Goal: Answer question/provide support: Answer question/provide support

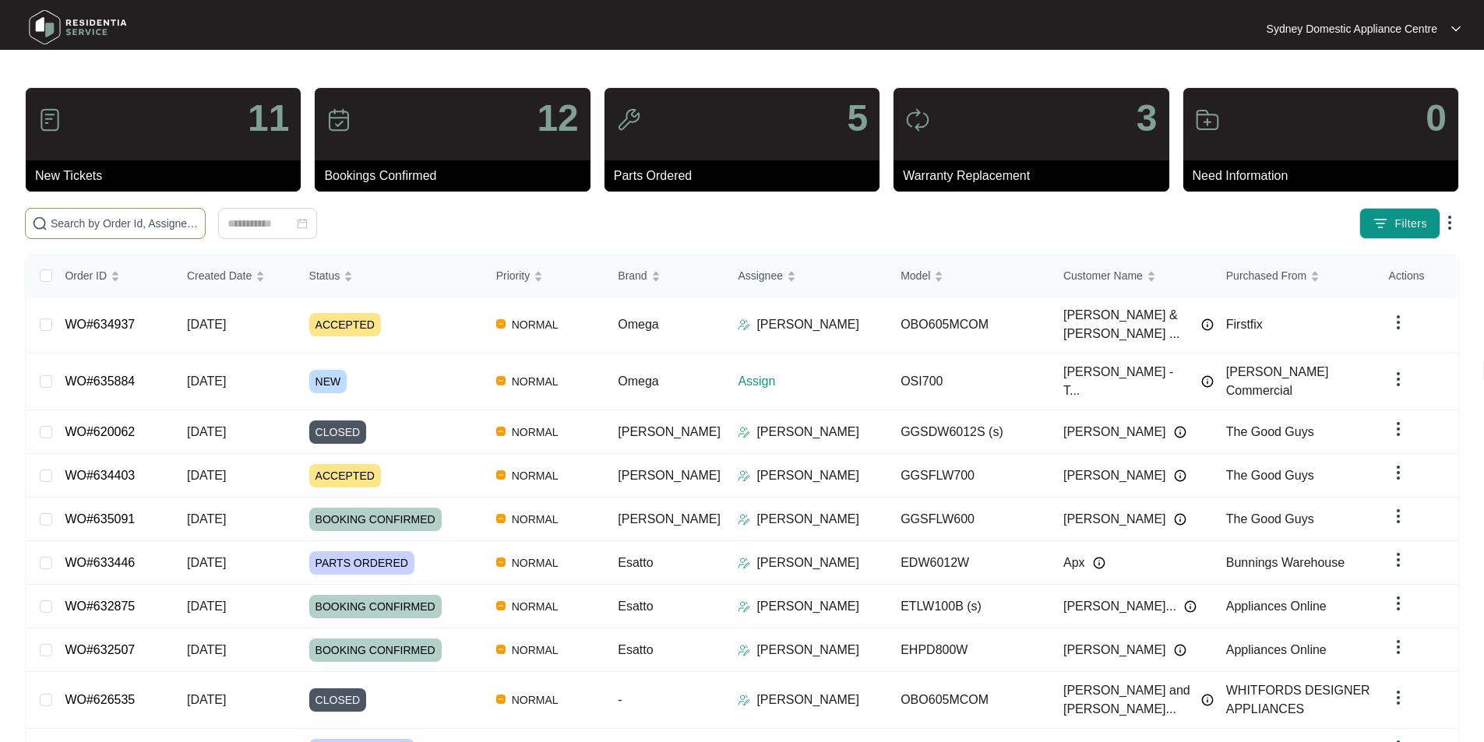
click at [199, 224] on input "text" at bounding box center [125, 223] width 148 height 17
paste input "635884"
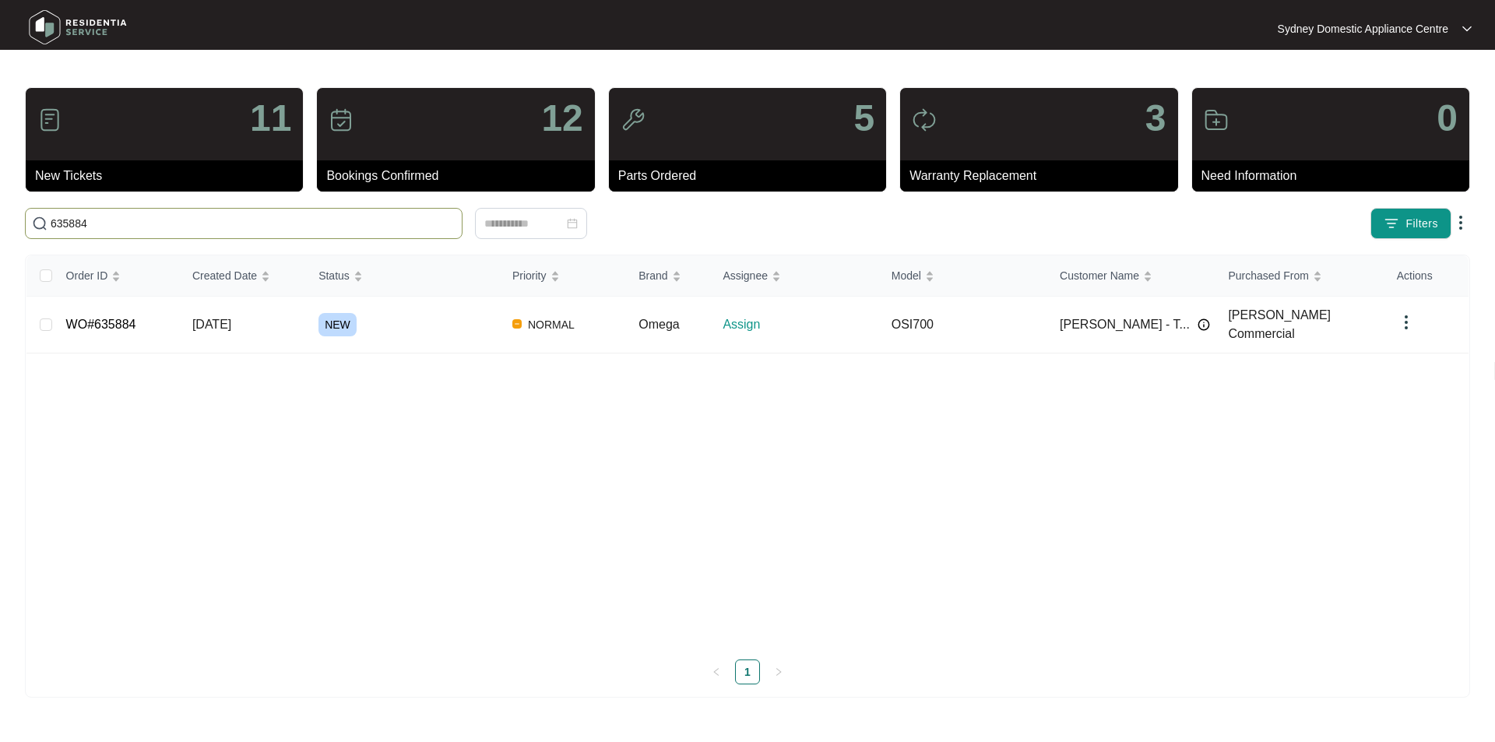
type input "635884"
click at [100, 318] on link "WO#635884" at bounding box center [101, 324] width 70 height 13
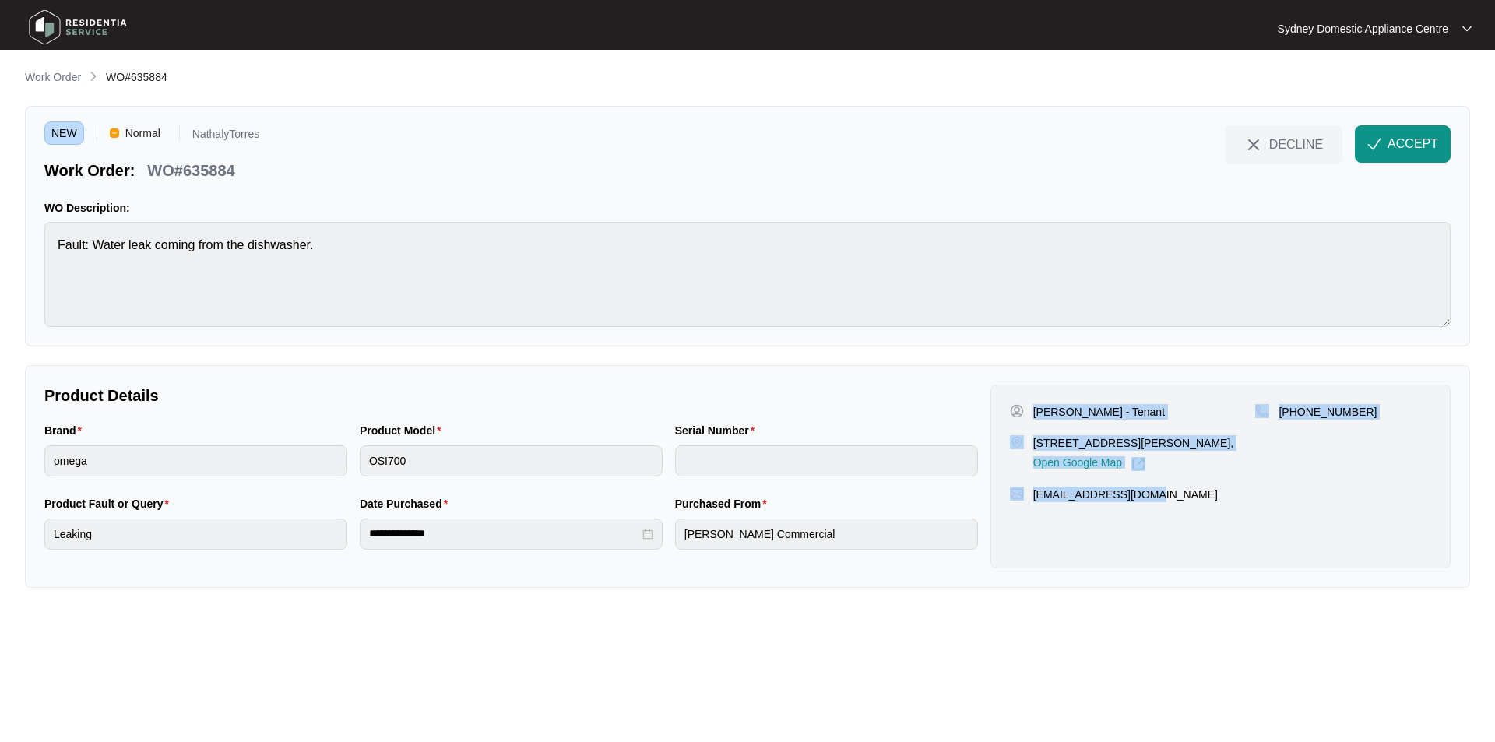
drag, startPoint x: 1186, startPoint y: 526, endPoint x: 1034, endPoint y: 371, distance: 217.0
click at [1034, 371] on div "**********" at bounding box center [747, 476] width 1445 height 223
copy div "[PERSON_NAME] - Tenant  [STREET_ADDRESS][PERSON_NAME], Open Google Map [PHONE_N…"
click at [1425, 153] on span "ACCEPT" at bounding box center [1413, 144] width 51 height 19
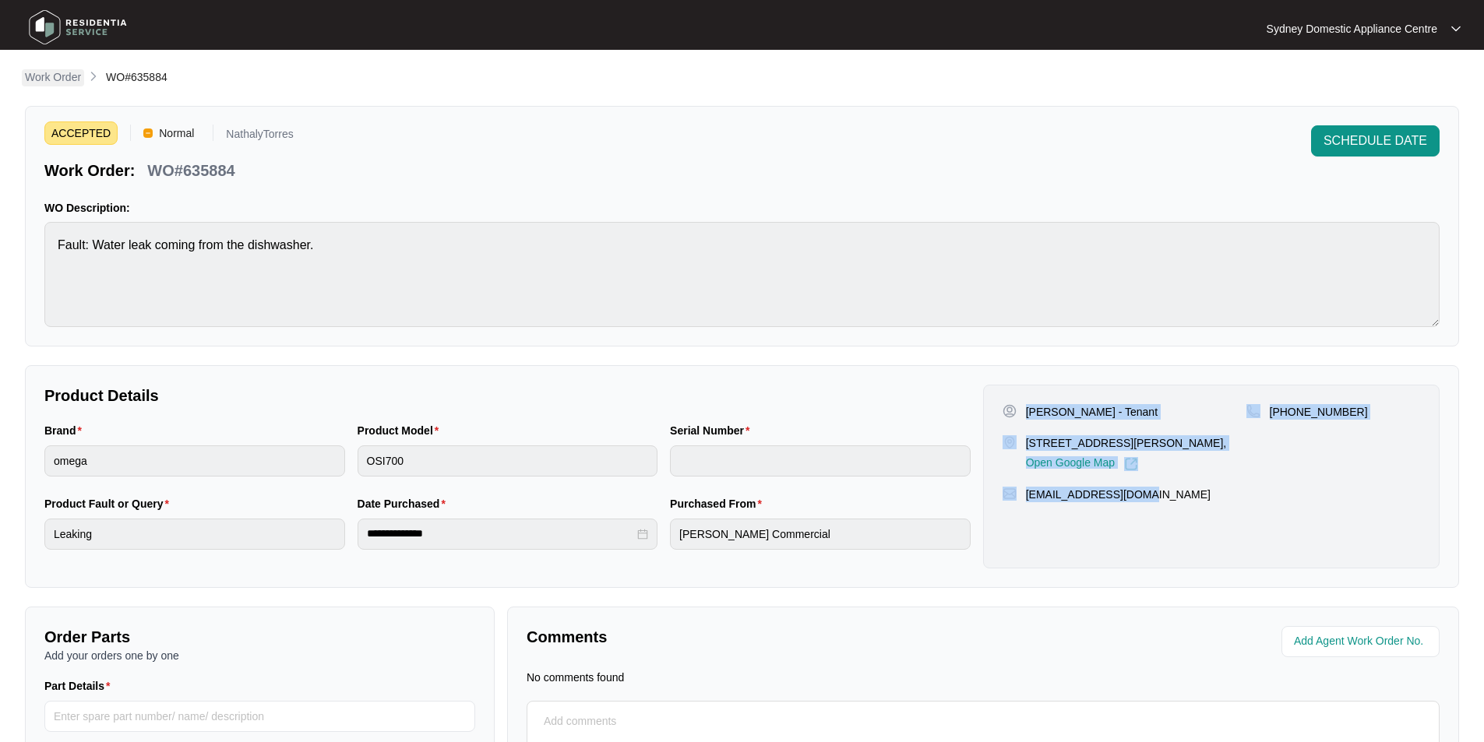
click at [49, 70] on p "Work Order" at bounding box center [53, 77] width 56 height 16
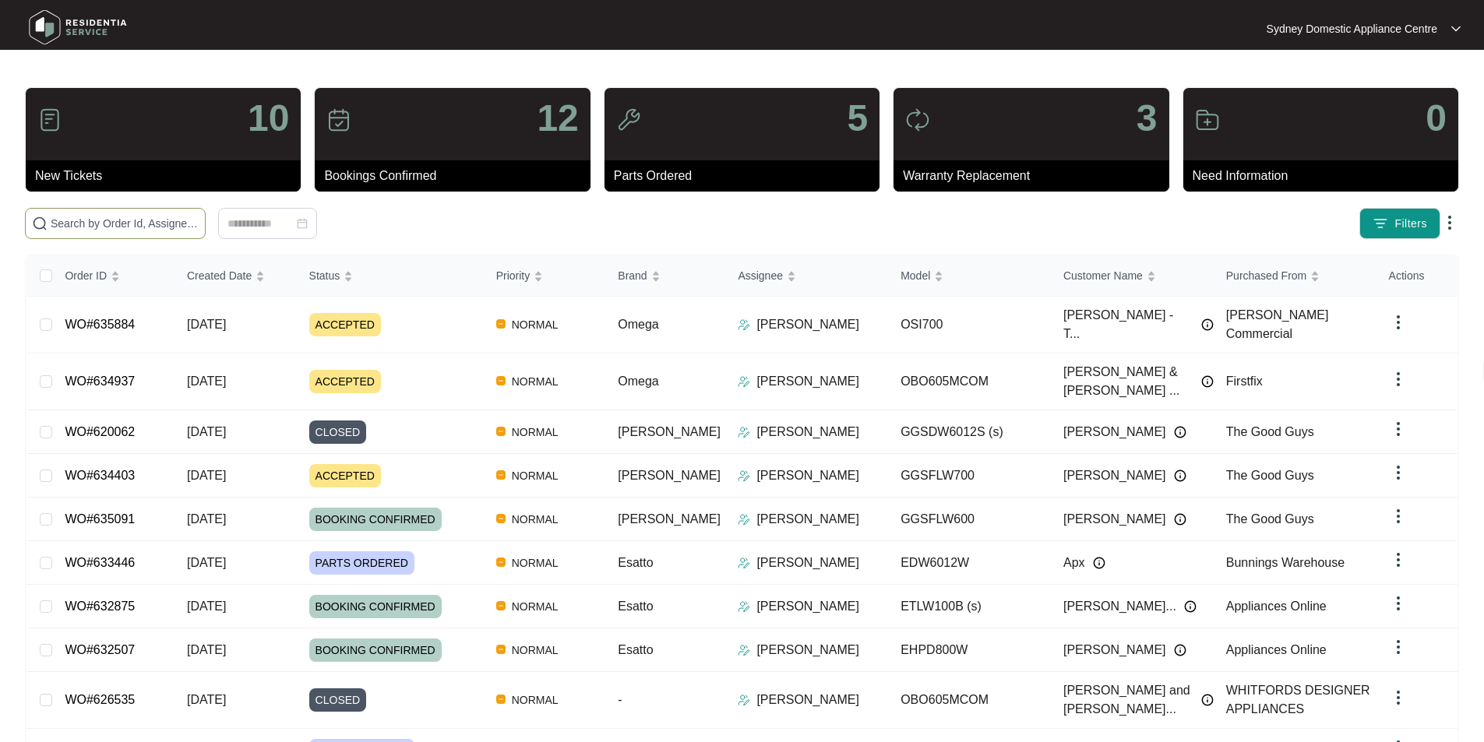
click at [199, 220] on input "text" at bounding box center [125, 223] width 148 height 17
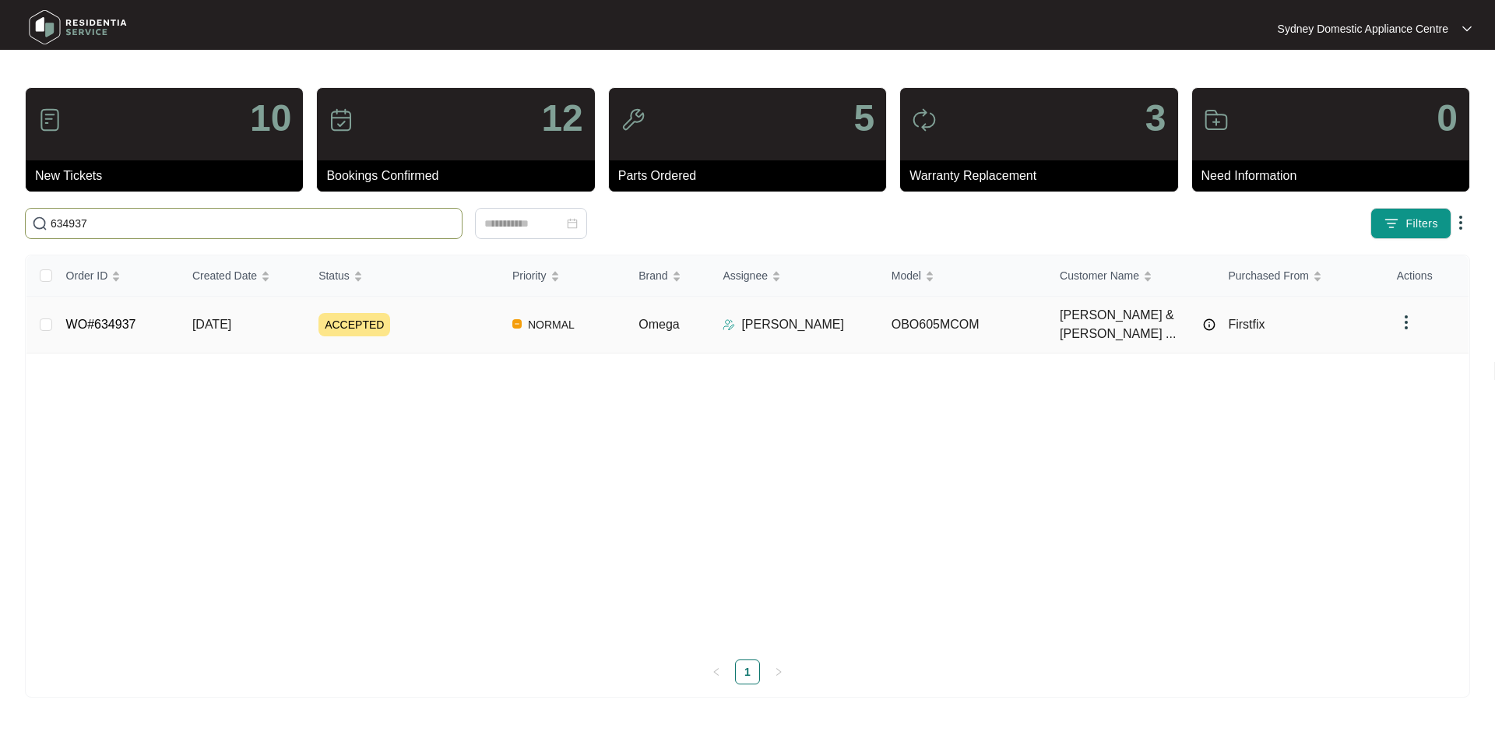
type input "634937"
click at [111, 318] on link "WO#634937" at bounding box center [101, 324] width 70 height 13
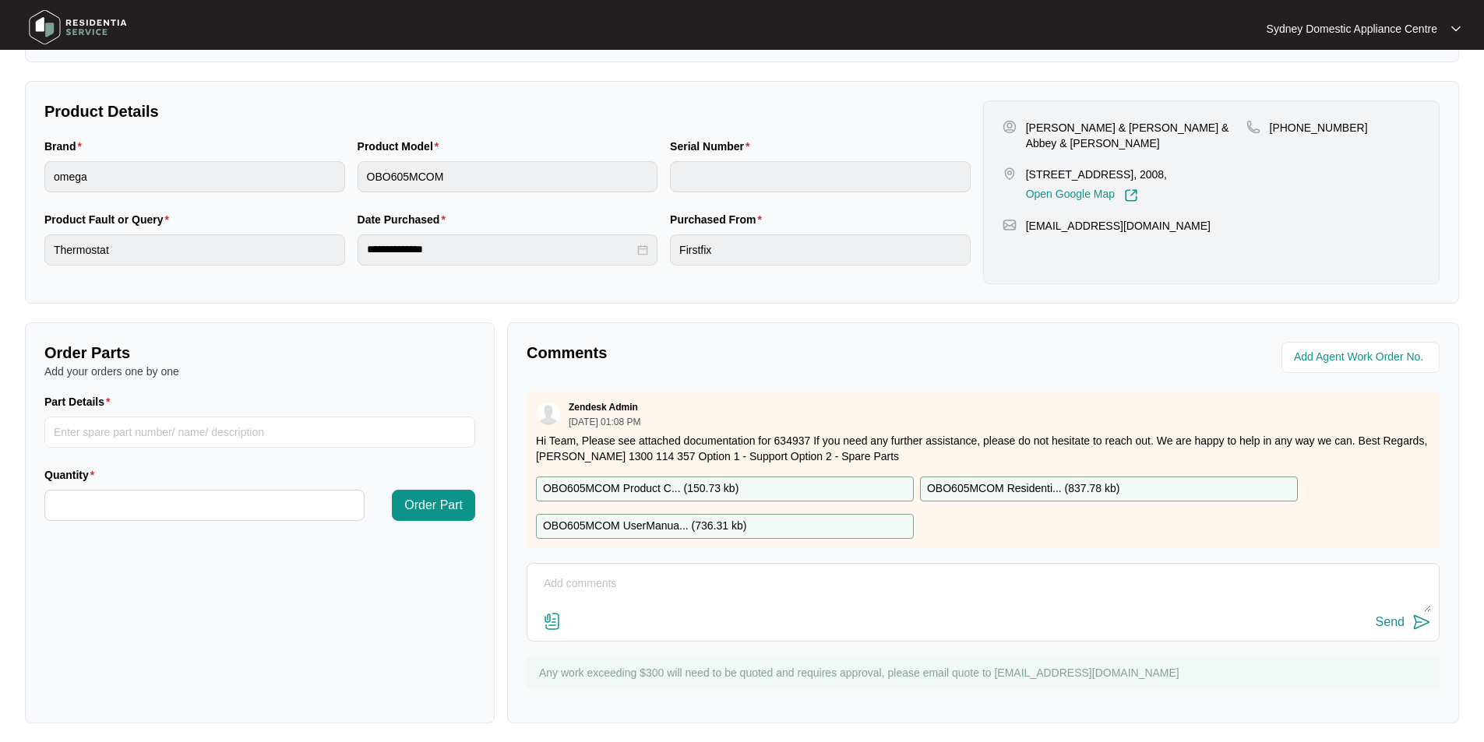
scroll to position [291, 0]
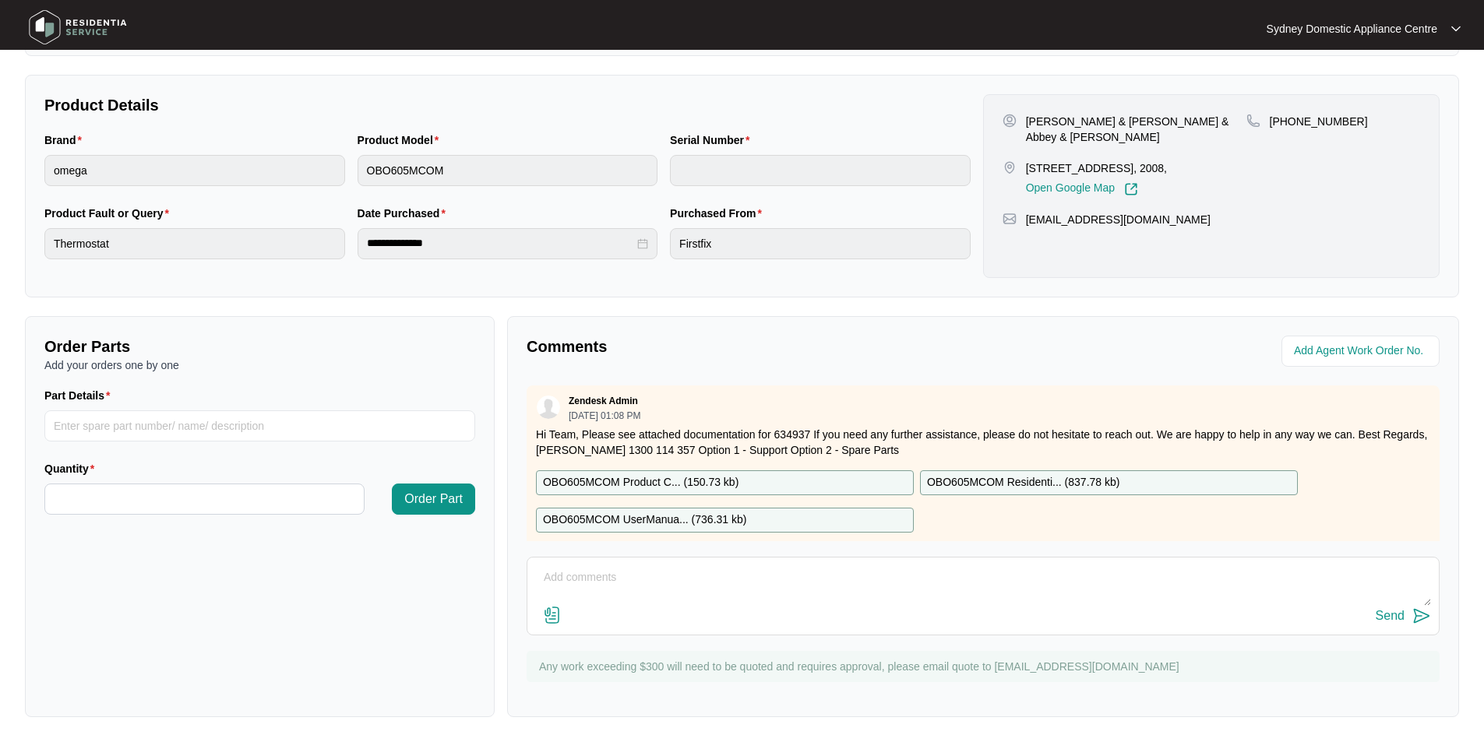
click at [885, 595] on textarea at bounding box center [983, 585] width 896 height 40
paste textarea "Hi Customer Service, Thank you for sending us the work order for [STREET_ADDRES…"
click at [885, 595] on textarea "Hi Customer Service, Thank you for sending us the work order for [STREET_ADDRES…" at bounding box center [983, 585] width 896 height 40
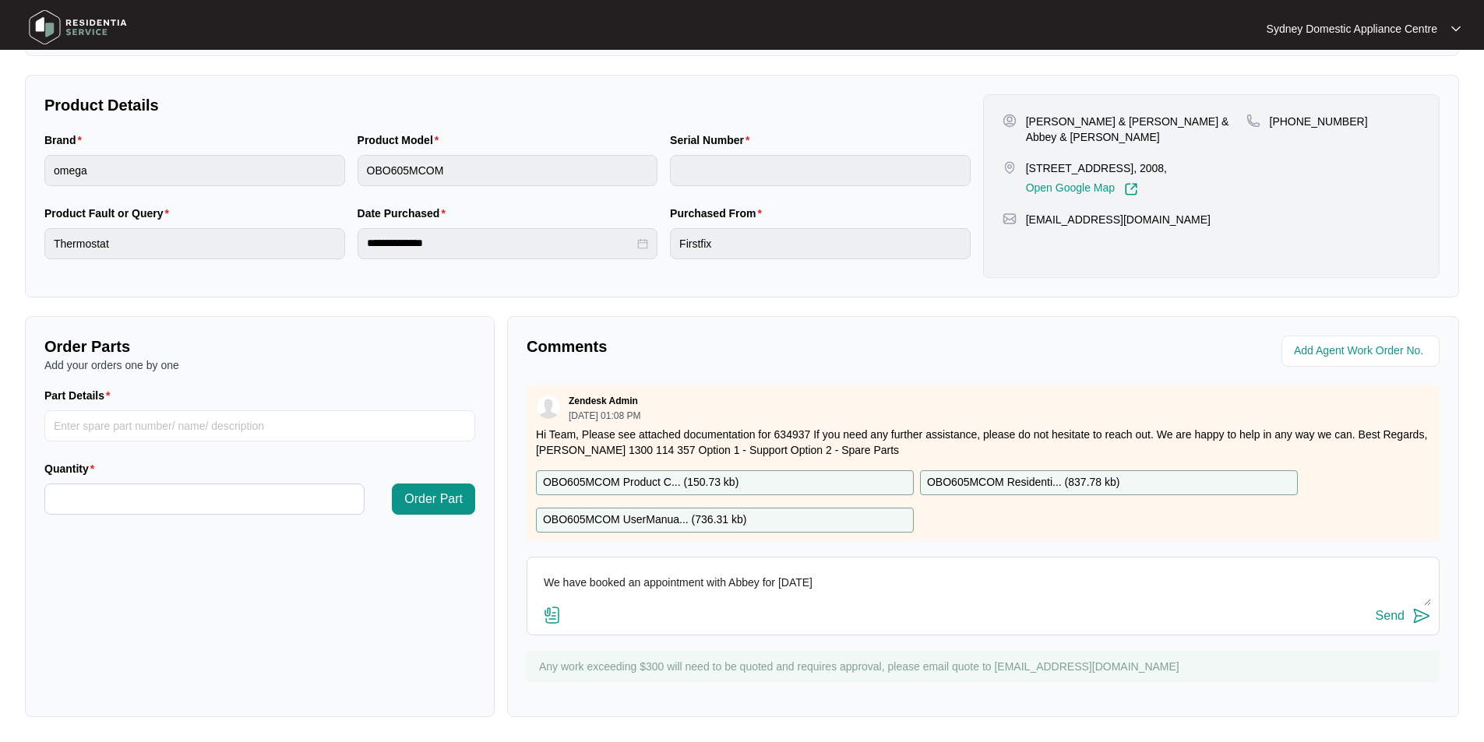
click at [886, 578] on textarea "Hi Customer Service, Thank you for sending us the work order for [STREET_ADDRES…" at bounding box center [983, 585] width 896 height 40
type textarea "Hi Customer Service, Thank you for sending us the work order for [STREET_ADDRES…"
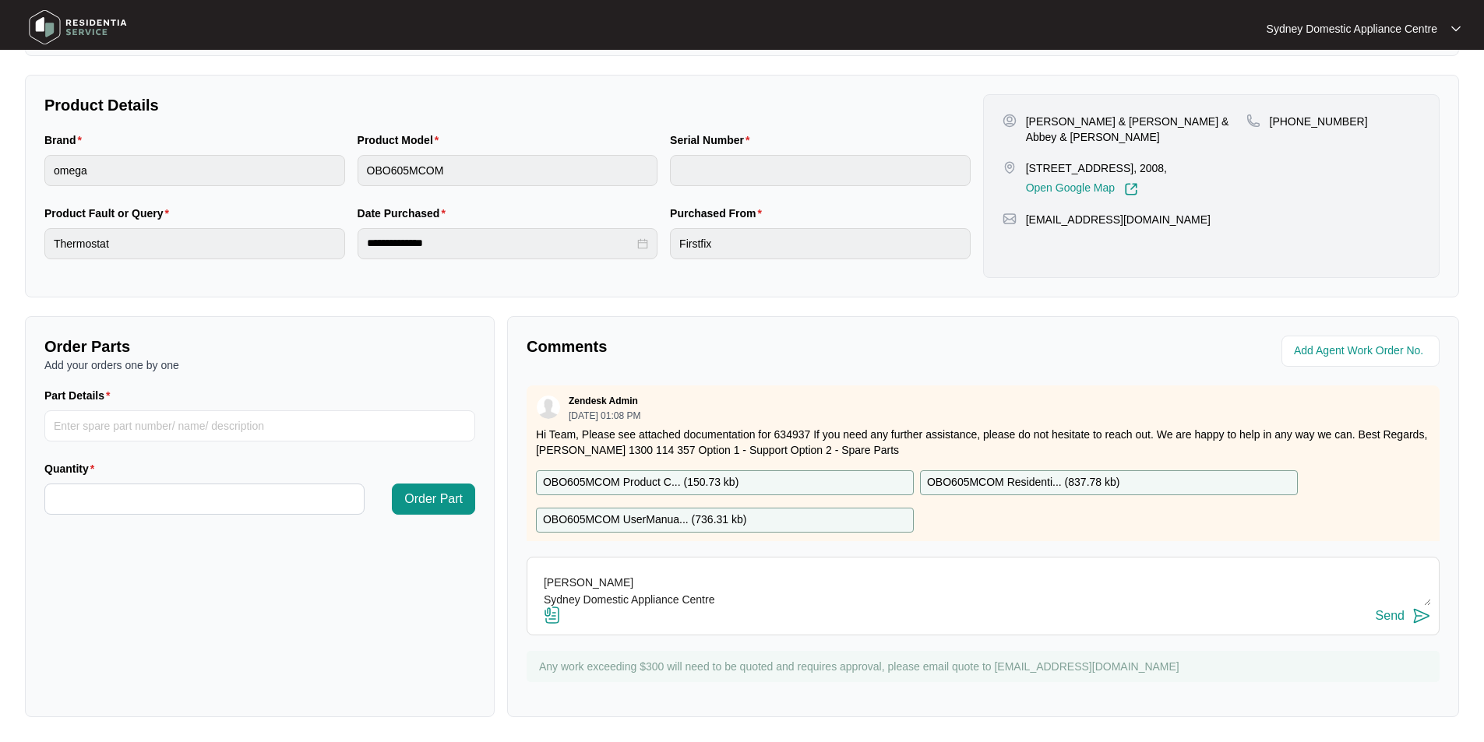
click at [1392, 621] on div "Send" at bounding box center [1389, 616] width 29 height 14
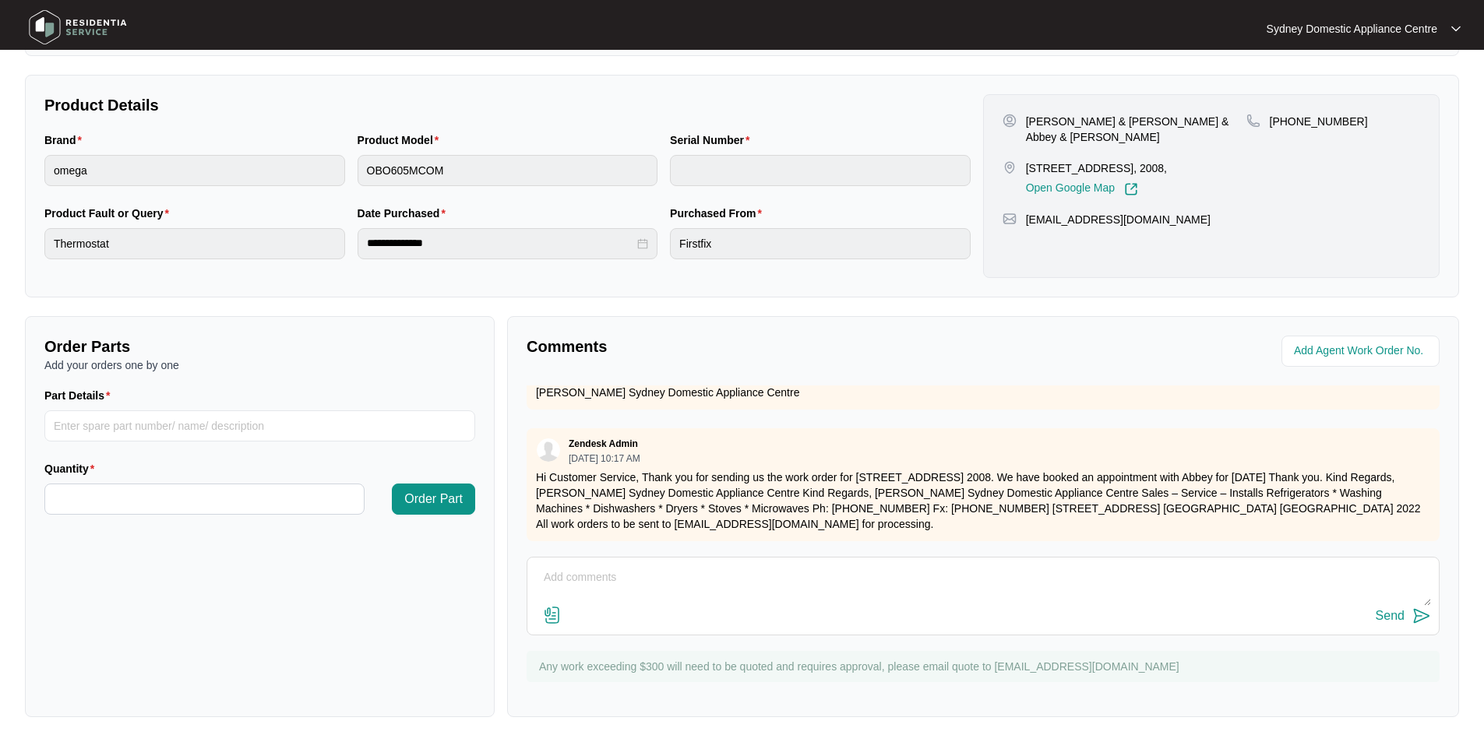
scroll to position [474, 0]
